Goal: Task Accomplishment & Management: Manage account settings

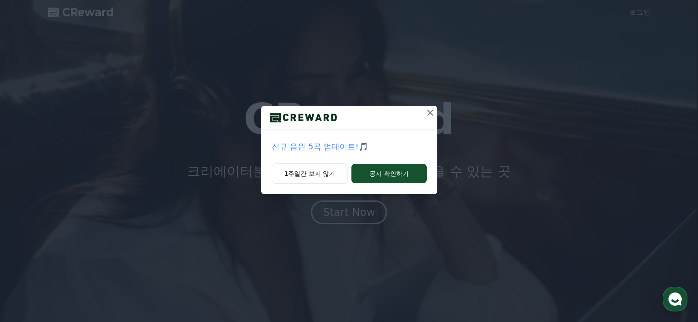
click at [431, 110] on icon at bounding box center [430, 113] width 11 height 11
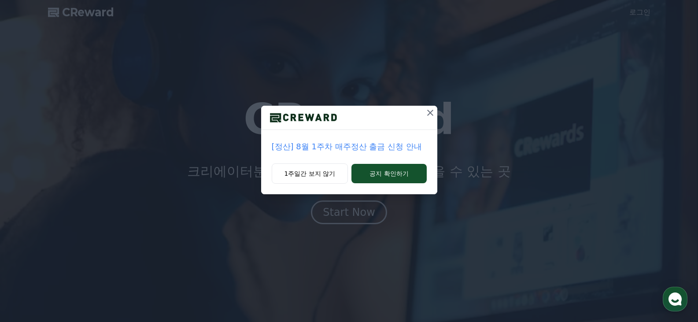
click at [430, 111] on icon at bounding box center [430, 113] width 11 height 11
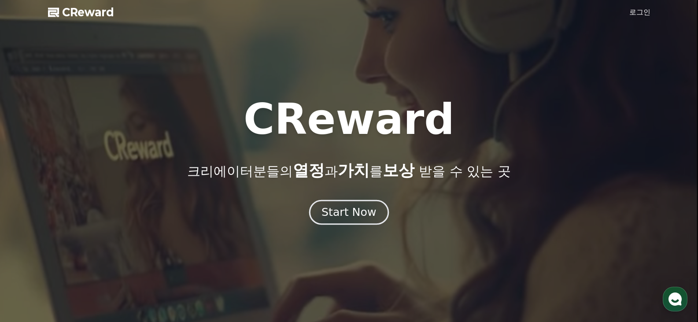
click at [355, 211] on div "Start Now" at bounding box center [349, 212] width 55 height 15
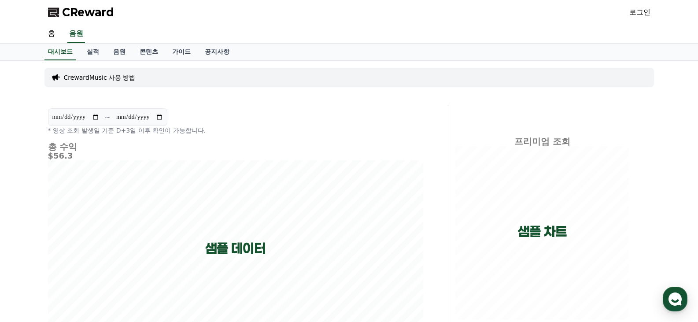
click at [641, 15] on link "로그인" at bounding box center [640, 12] width 21 height 11
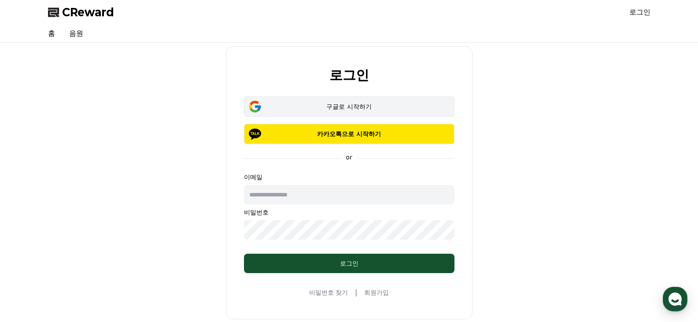
click at [404, 97] on button "구글로 시작하기" at bounding box center [349, 106] width 211 height 20
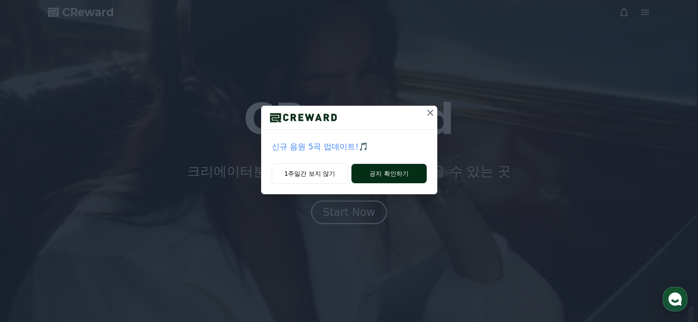
click at [391, 173] on button "공지 확인하기" at bounding box center [389, 173] width 75 height 19
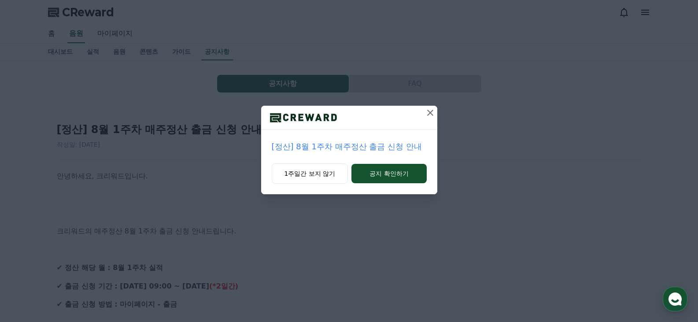
click at [394, 173] on button "공지 확인하기" at bounding box center [389, 173] width 75 height 19
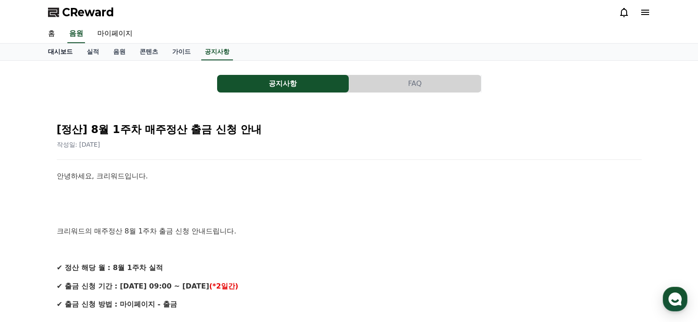
click at [57, 51] on link "대시보드" at bounding box center [60, 52] width 39 height 17
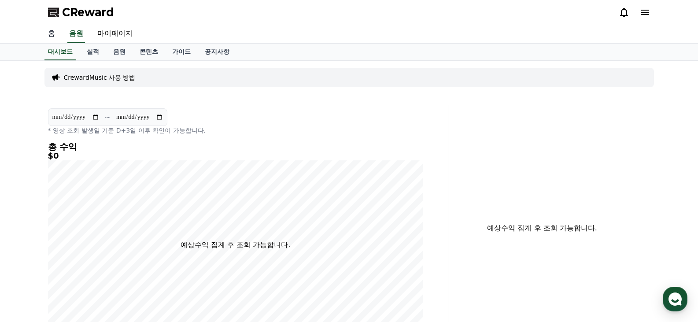
click at [52, 33] on link "홈" at bounding box center [51, 34] width 21 height 19
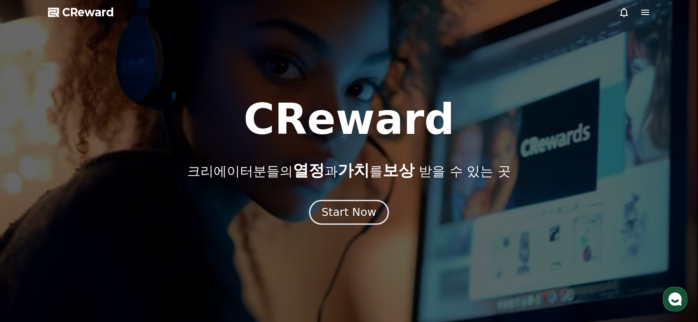
click at [348, 220] on button "Start Now" at bounding box center [349, 212] width 80 height 25
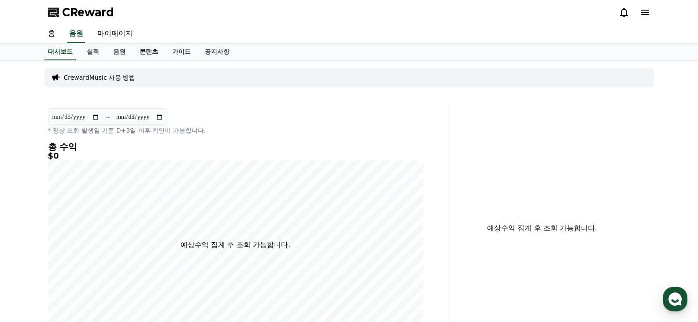
click at [152, 52] on link "콘텐츠" at bounding box center [149, 52] width 33 height 17
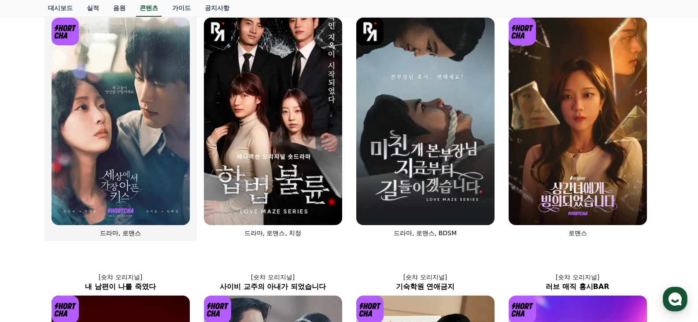
scroll to position [88, 0]
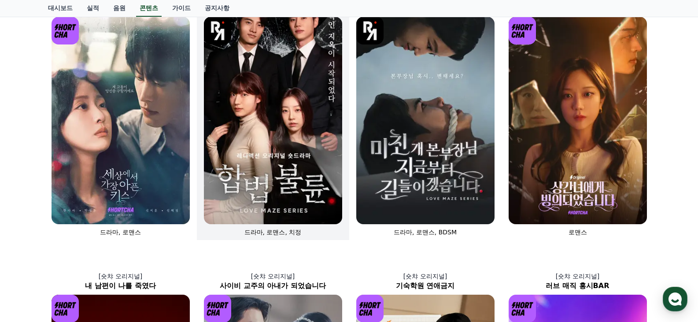
click at [271, 148] on img at bounding box center [273, 121] width 138 height 208
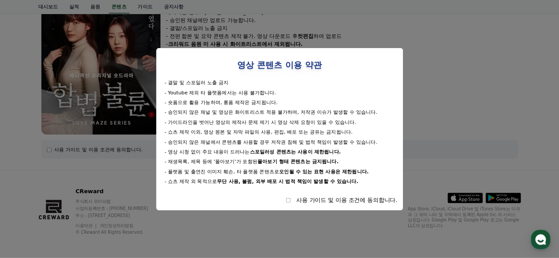
scroll to position [190, 0]
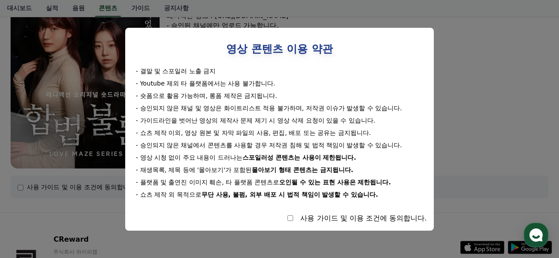
select select
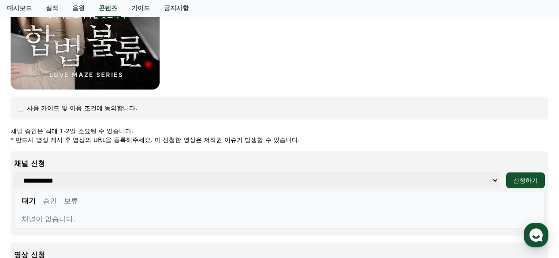
scroll to position [296, 0]
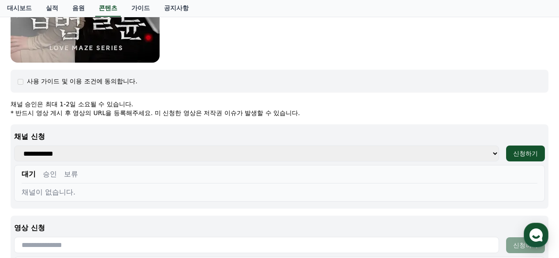
click at [496, 153] on select "**********" at bounding box center [256, 153] width 485 height 16
click at [81, 153] on select "**********" at bounding box center [256, 153] width 485 height 16
click at [146, 190] on div "채널이 없습니다." at bounding box center [280, 192] width 516 height 11
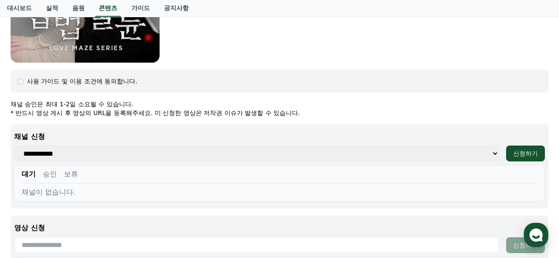
click at [136, 189] on div "채널이 없습니다." at bounding box center [280, 192] width 516 height 11
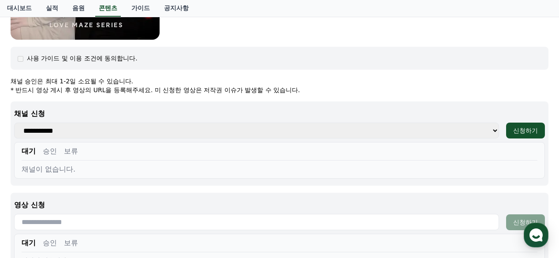
scroll to position [367, 0]
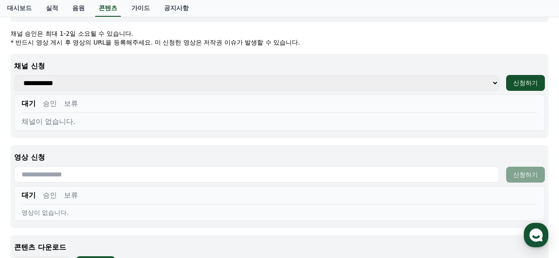
click at [496, 82] on select "**********" at bounding box center [256, 83] width 485 height 16
select select
click at [14, 75] on select "**********" at bounding box center [256, 83] width 485 height 16
click at [375, 118] on div "채널이 없습니다." at bounding box center [280, 121] width 516 height 11
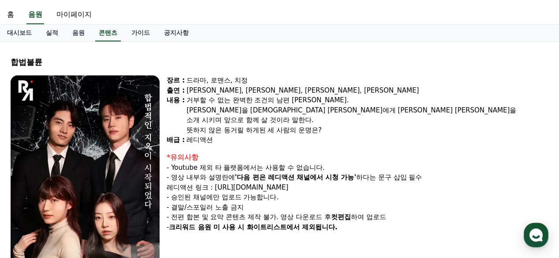
scroll to position [14, 0]
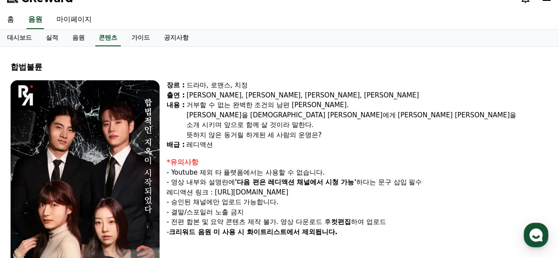
click at [11, 19] on link "홈" at bounding box center [10, 20] width 21 height 19
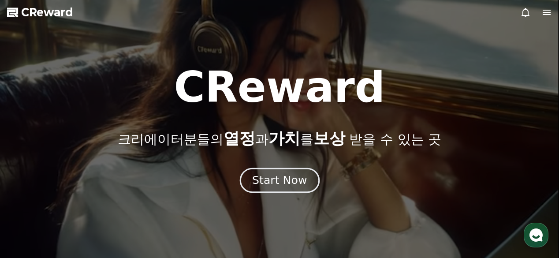
click at [288, 179] on div "Start Now" at bounding box center [279, 180] width 55 height 15
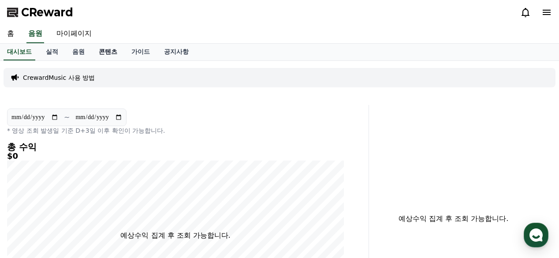
click at [107, 50] on link "콘텐츠" at bounding box center [108, 52] width 33 height 17
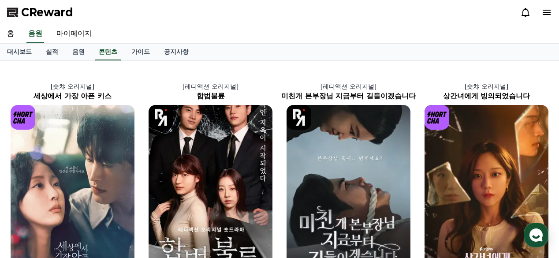
click at [548, 10] on icon at bounding box center [546, 12] width 8 height 5
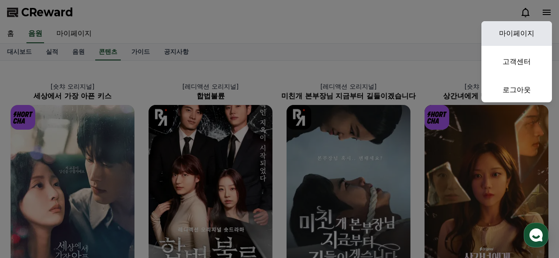
click at [525, 37] on link "마이페이지" at bounding box center [516, 33] width 70 height 25
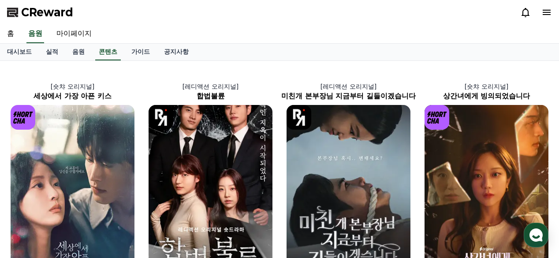
select select "**********"
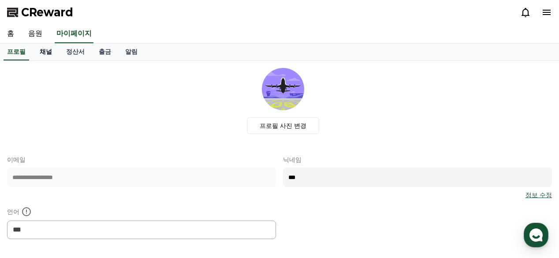
click at [44, 49] on link "채널" at bounding box center [46, 52] width 26 height 17
